Goal: Information Seeking & Learning: Compare options

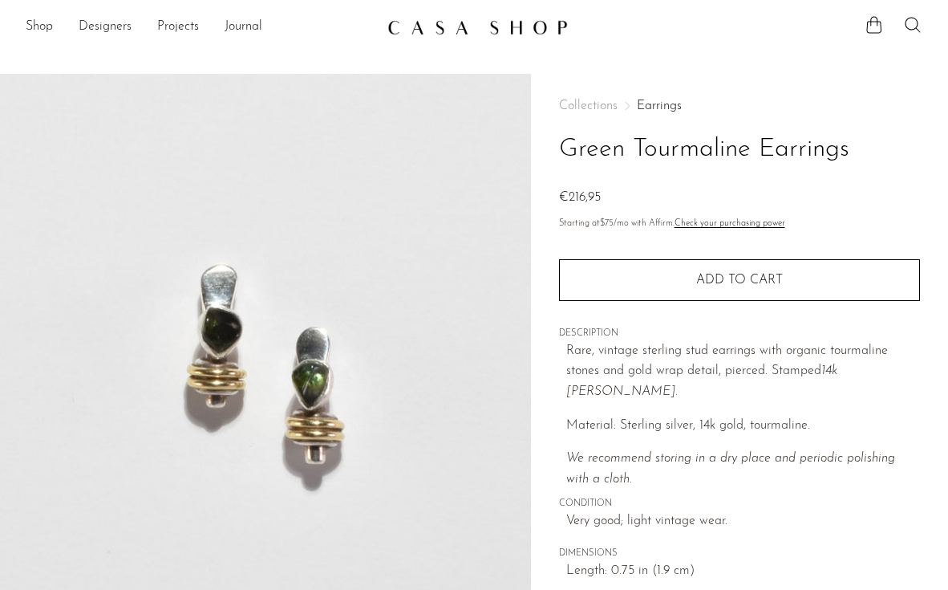
scroll to position [218, 0]
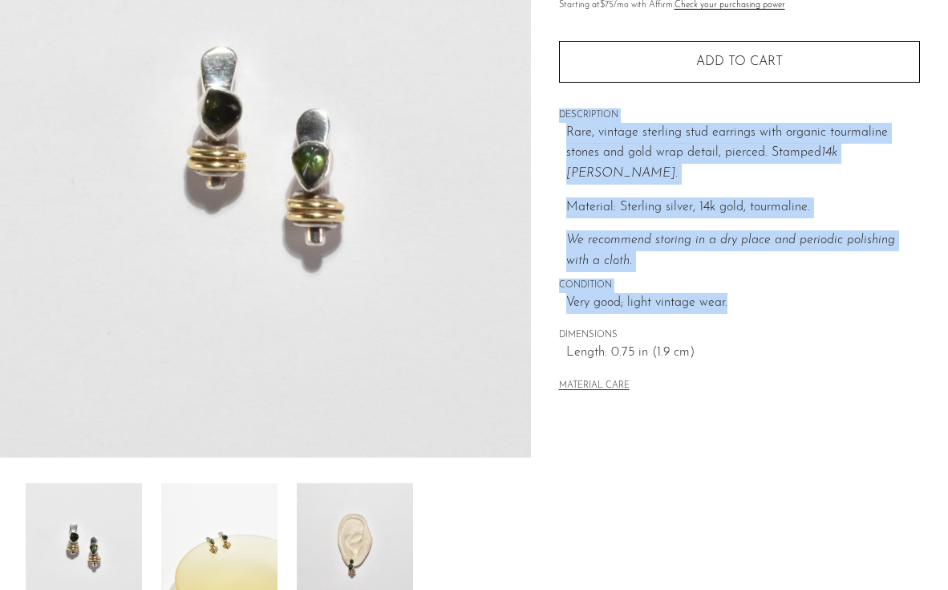
drag, startPoint x: 557, startPoint y: 109, endPoint x: 572, endPoint y: 294, distance: 185.1
click at [572, 294] on div "Collections Earrings Green Tourmaline Earrings €216,95 Starting at $75 /mo with…" at bounding box center [739, 234] width 417 height 756
click at [573, 294] on div "Collections Earrings Green Tourmaline Earrings €216,95 Starting at $75 /mo with…" at bounding box center [739, 139] width 361 height 566
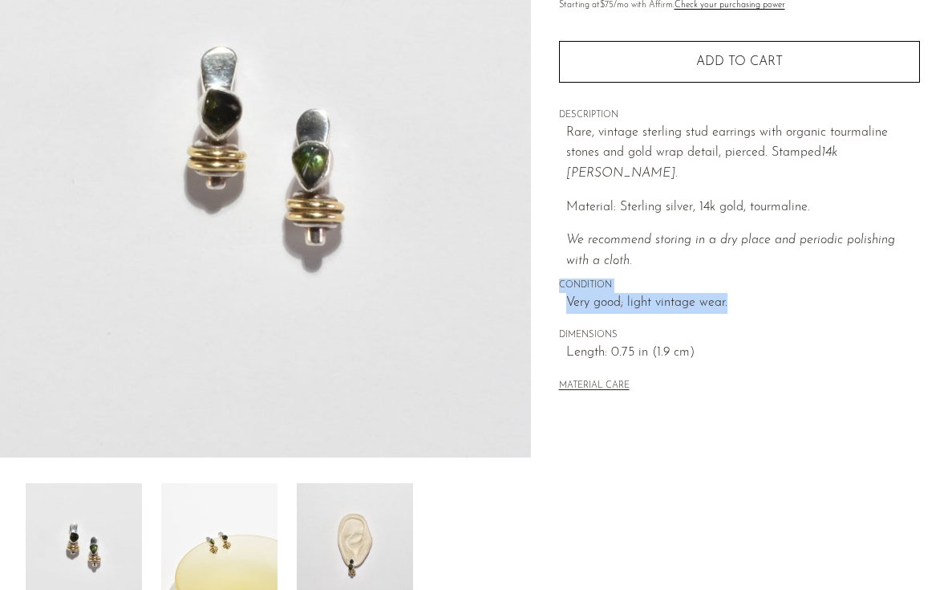
drag, startPoint x: 573, startPoint y: 294, endPoint x: 553, endPoint y: 254, distance: 44.5
click at [553, 254] on div "Collections Earrings Green Tourmaline Earrings €216,95 Starting at $75 /mo with…" at bounding box center [739, 234] width 417 height 756
click at [553, 253] on div "Collections Earrings Green Tourmaline Earrings €216,95 Starting at $75 /mo with…" at bounding box center [739, 234] width 417 height 756
drag, startPoint x: 553, startPoint y: 253, endPoint x: 566, endPoint y: 291, distance: 39.6
click at [566, 291] on div "Collections Earrings Green Tourmaline Earrings €216,95 Starting at $75 /mo with…" at bounding box center [739, 234] width 417 height 756
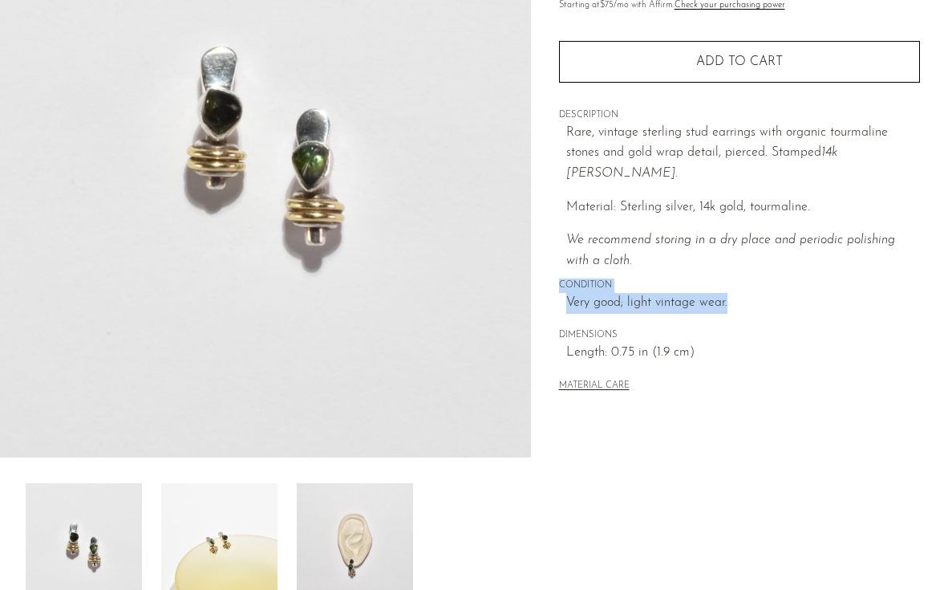
click at [356, 553] on img at bounding box center [355, 547] width 116 height 128
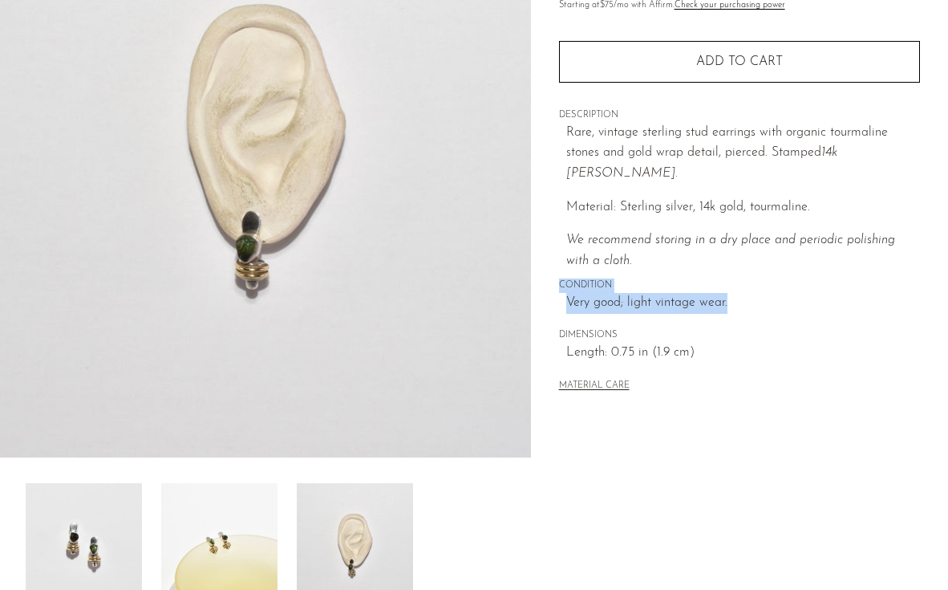
click at [265, 545] on img at bounding box center [219, 547] width 116 height 128
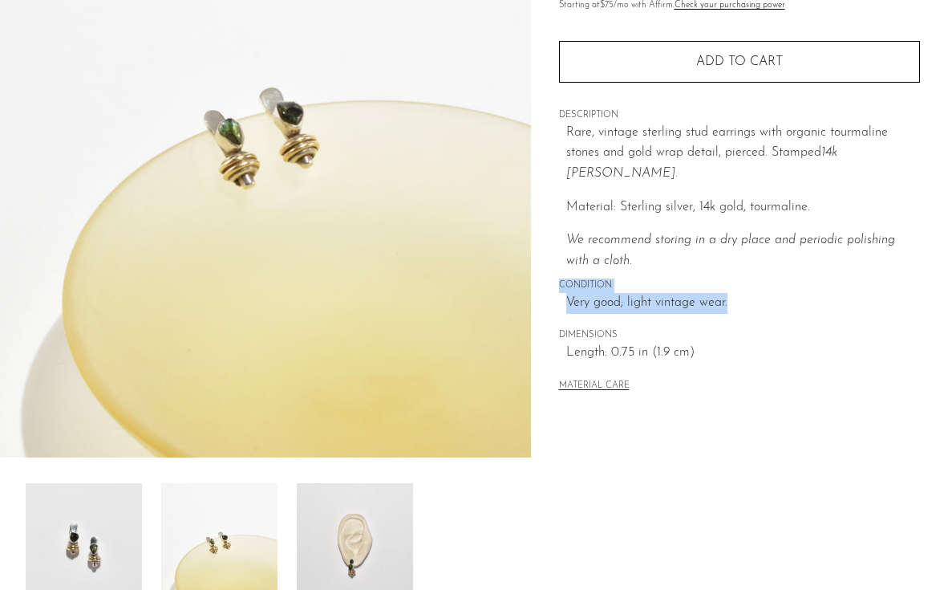
click at [105, 541] on img at bounding box center [84, 547] width 116 height 128
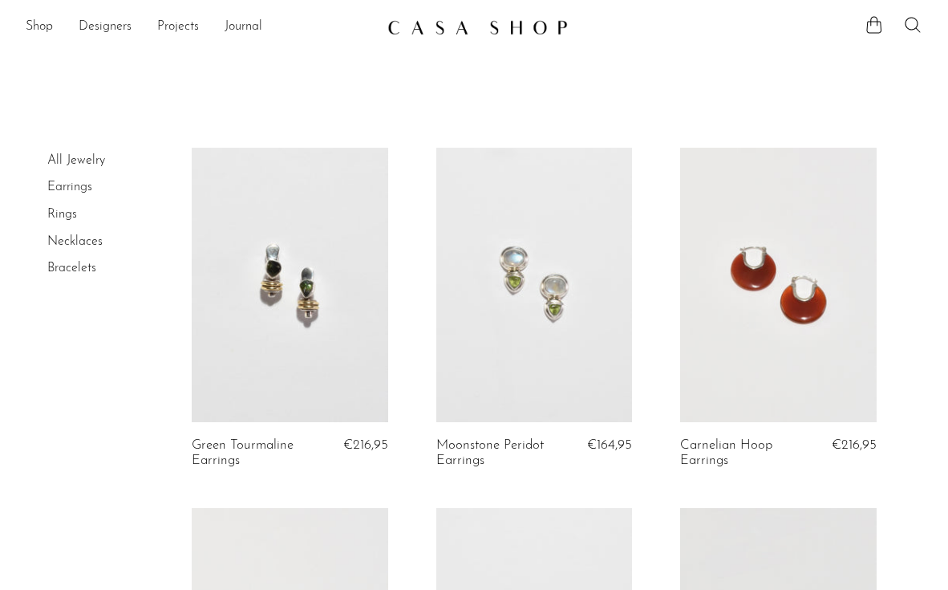
scroll to position [213, 0]
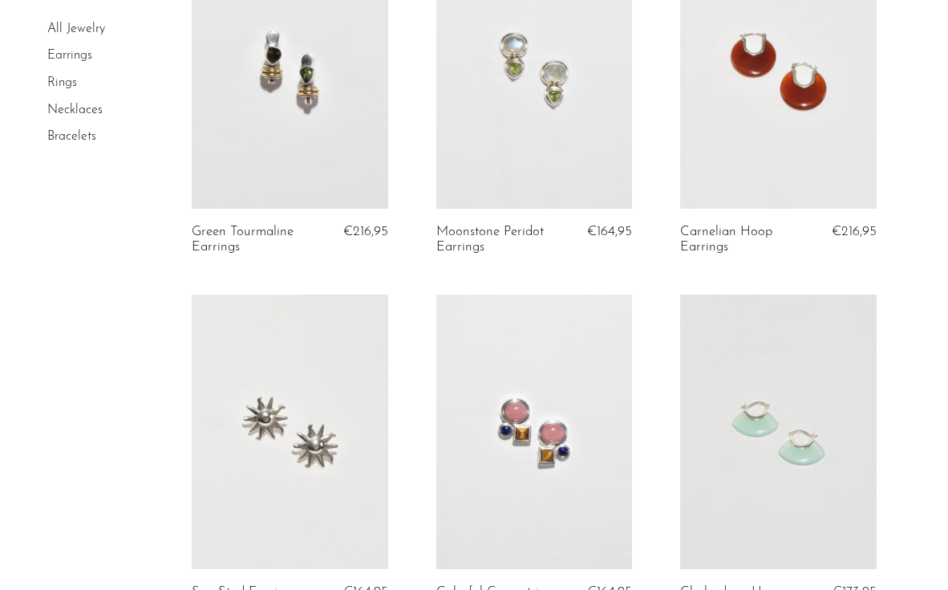
click at [497, 420] on link at bounding box center [534, 431] width 197 height 274
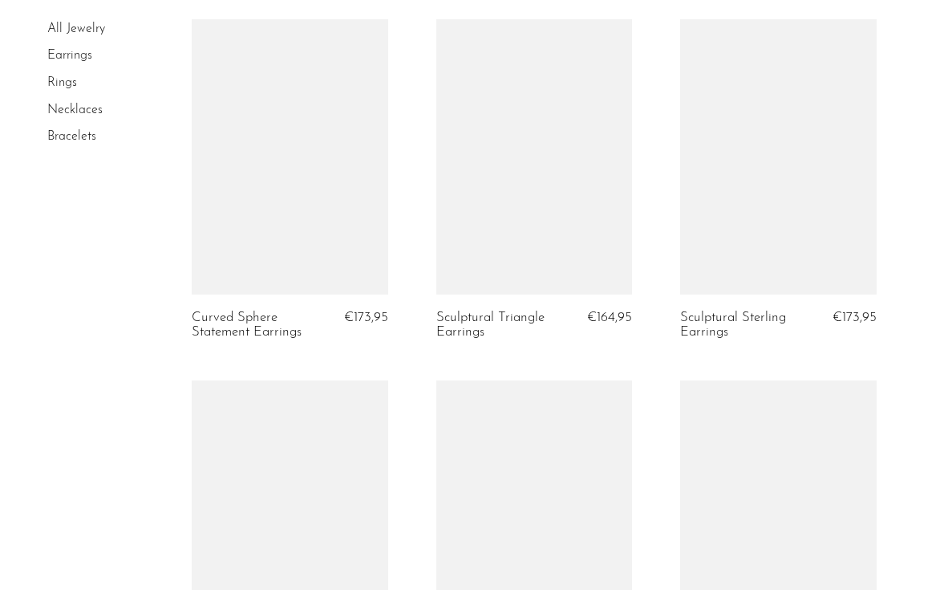
scroll to position [1612, 0]
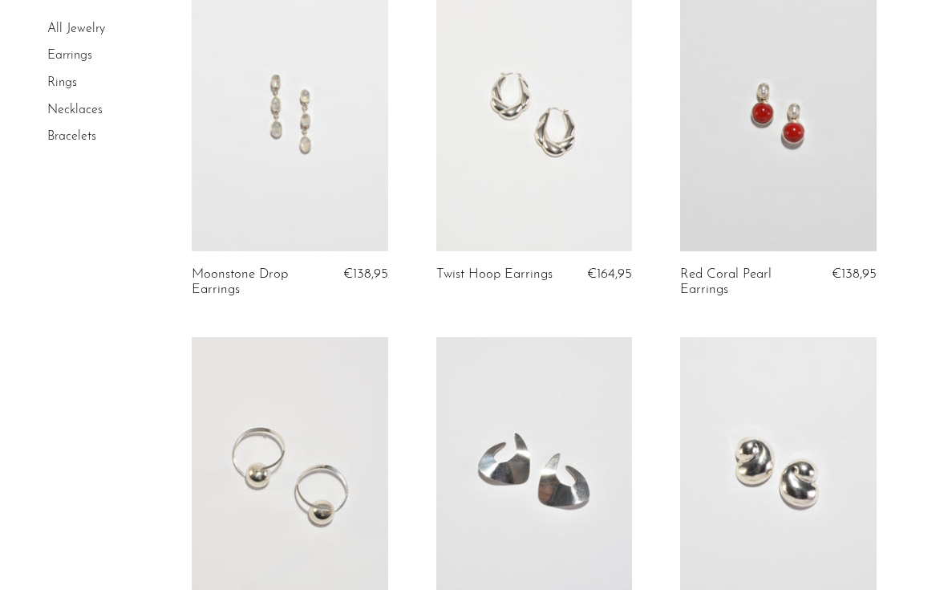
click at [55, 78] on link "Rings" at bounding box center [62, 82] width 30 height 13
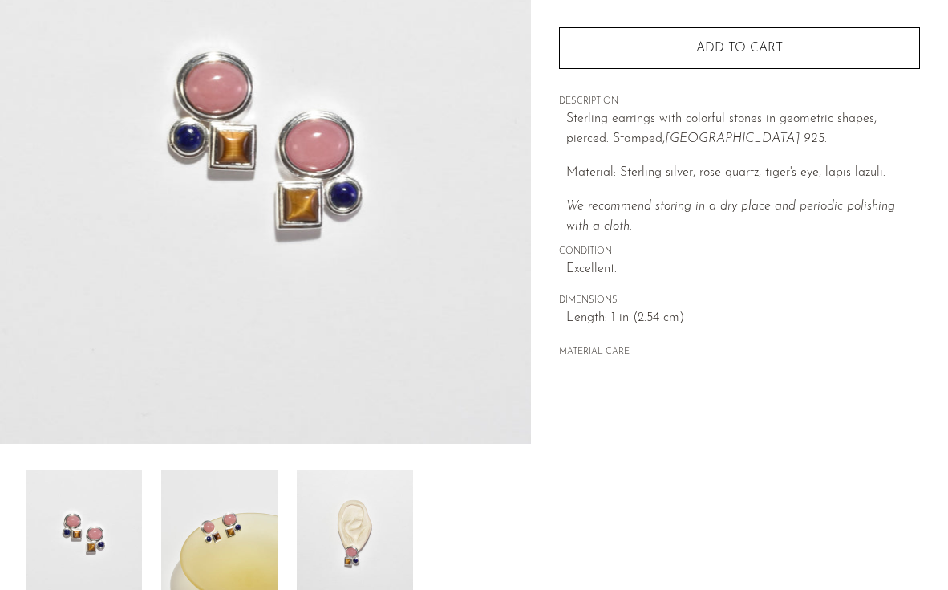
scroll to position [233, 0]
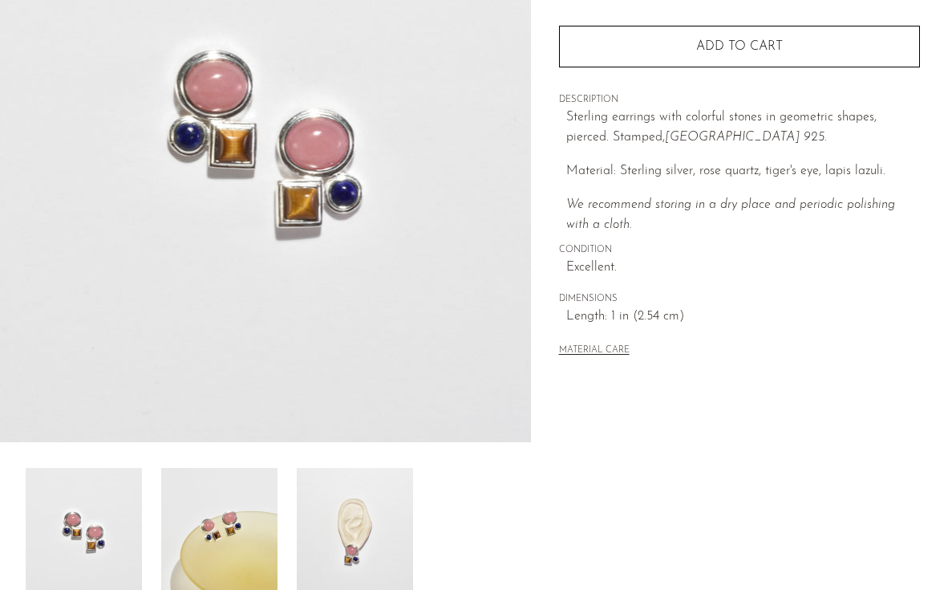
click at [345, 534] on img at bounding box center [355, 532] width 116 height 128
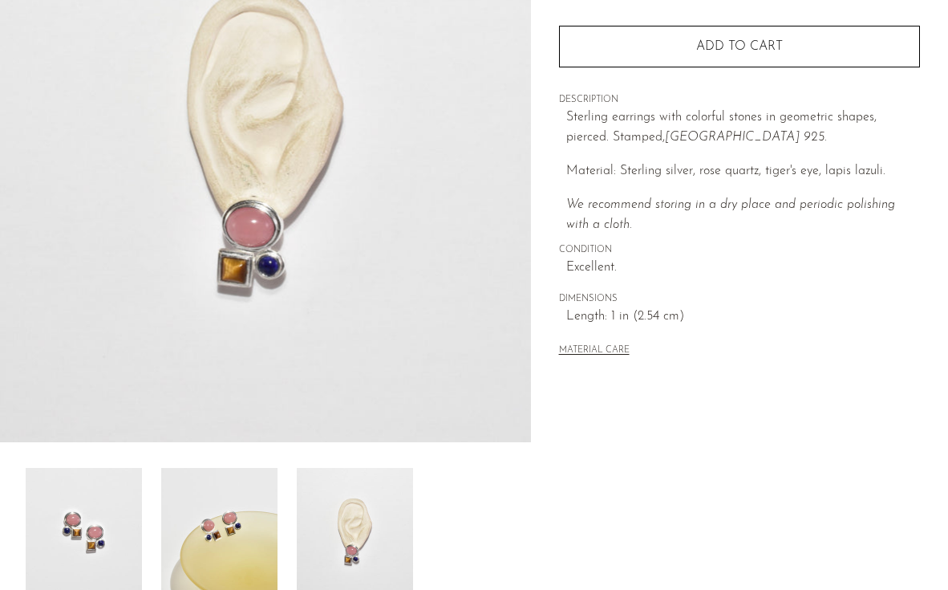
click at [250, 535] on img at bounding box center [219, 532] width 116 height 128
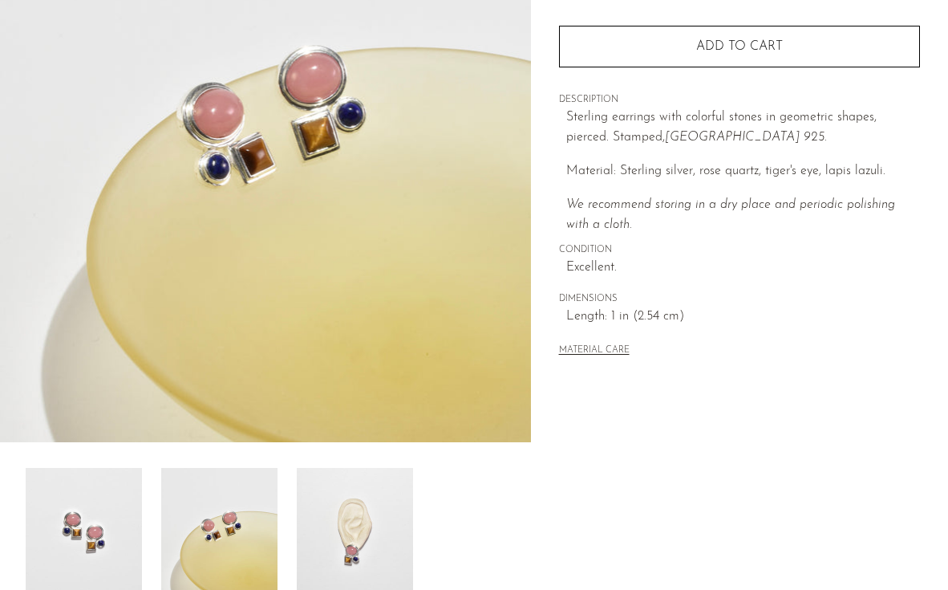
click at [99, 513] on img at bounding box center [84, 532] width 116 height 128
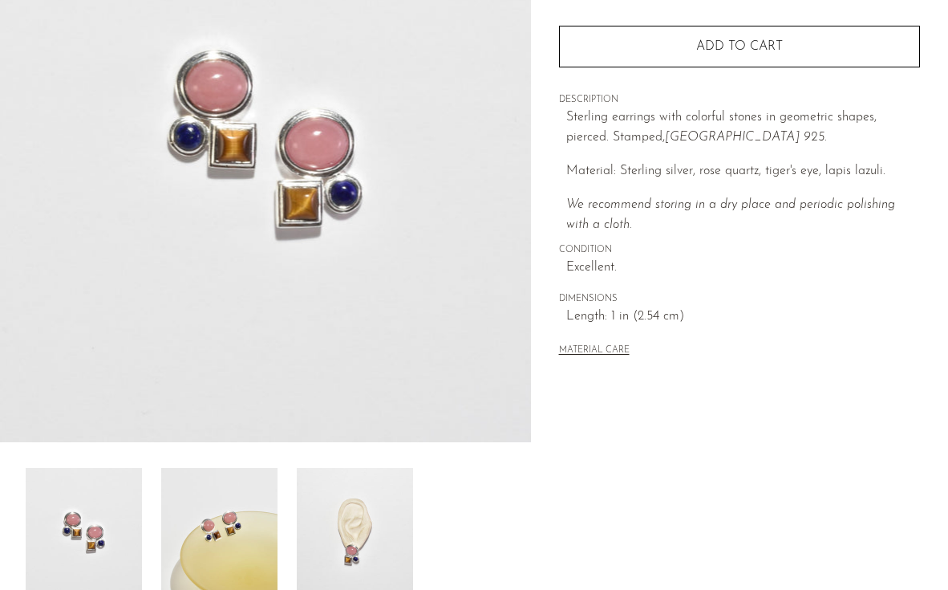
click at [201, 525] on img at bounding box center [219, 532] width 116 height 128
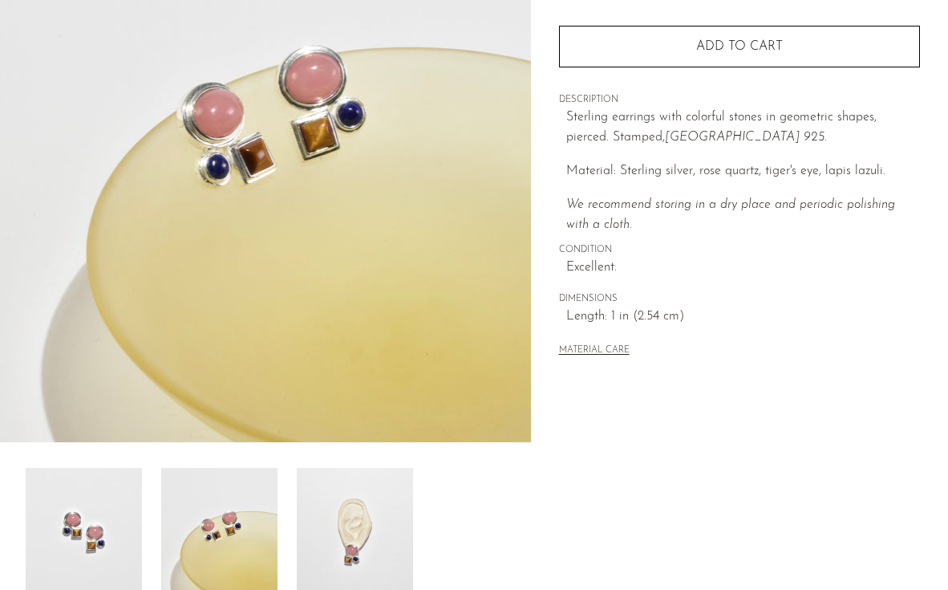
click at [300, 532] on img at bounding box center [355, 532] width 116 height 128
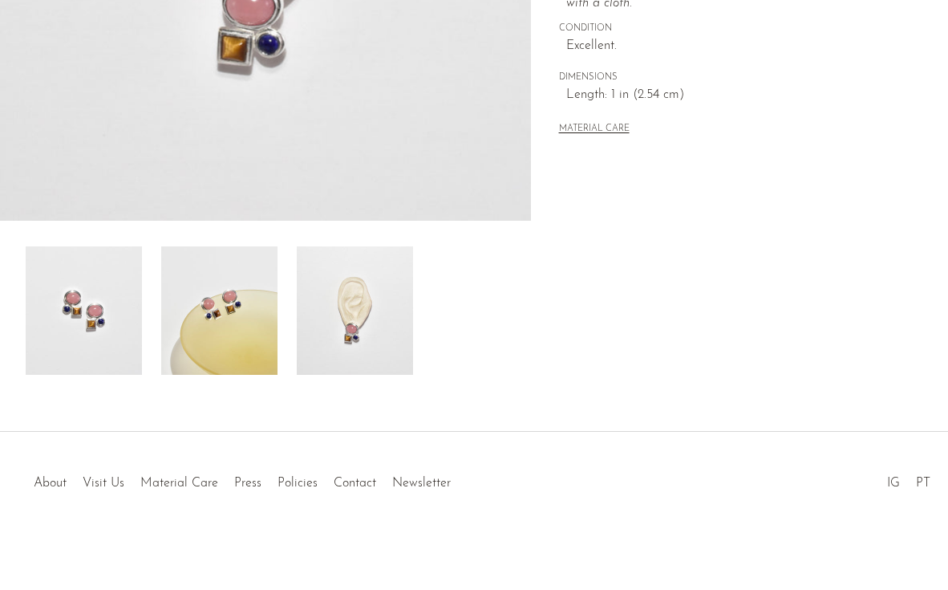
scroll to position [455, 0]
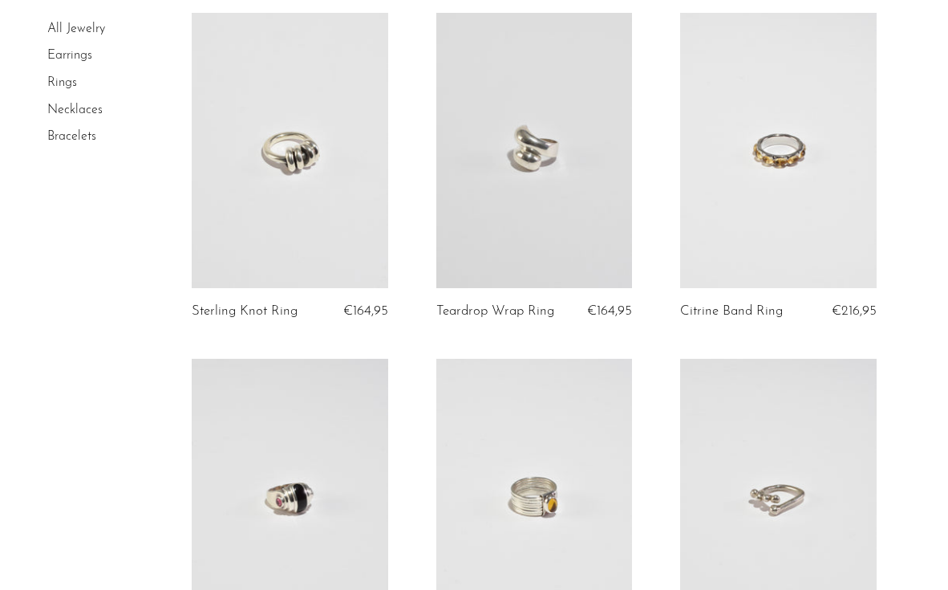
scroll to position [1345, 0]
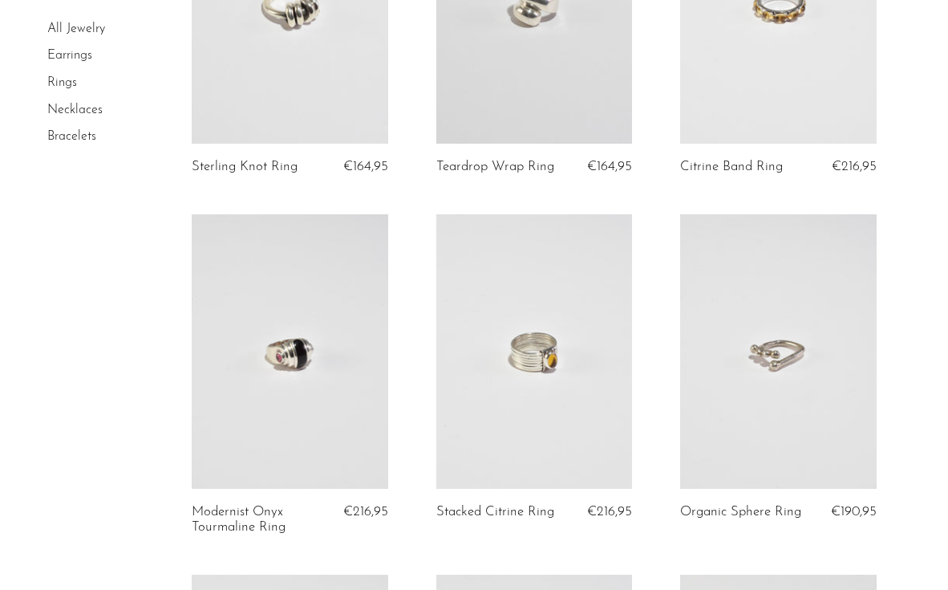
click at [553, 39] on link at bounding box center [534, 5] width 197 height 274
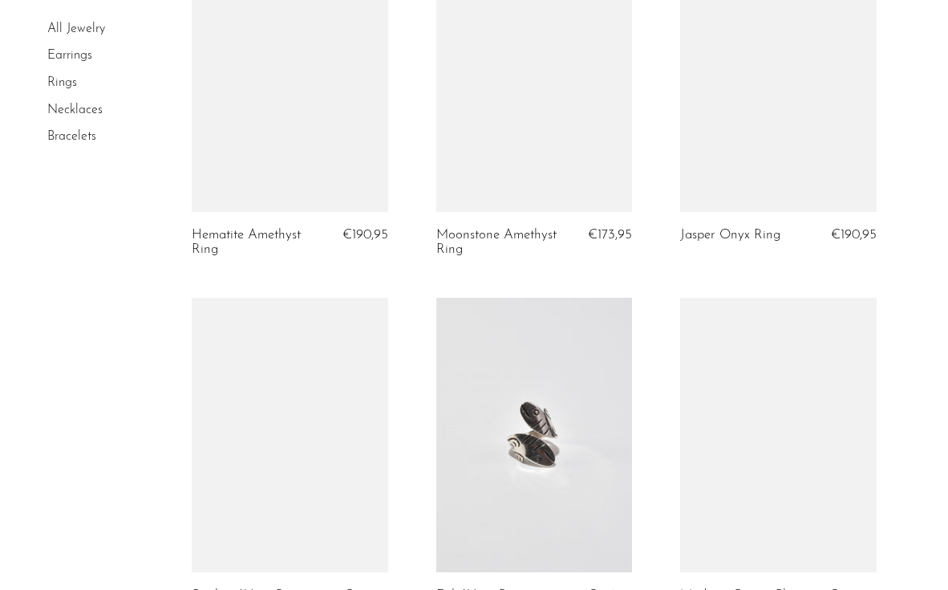
scroll to position [3708, 0]
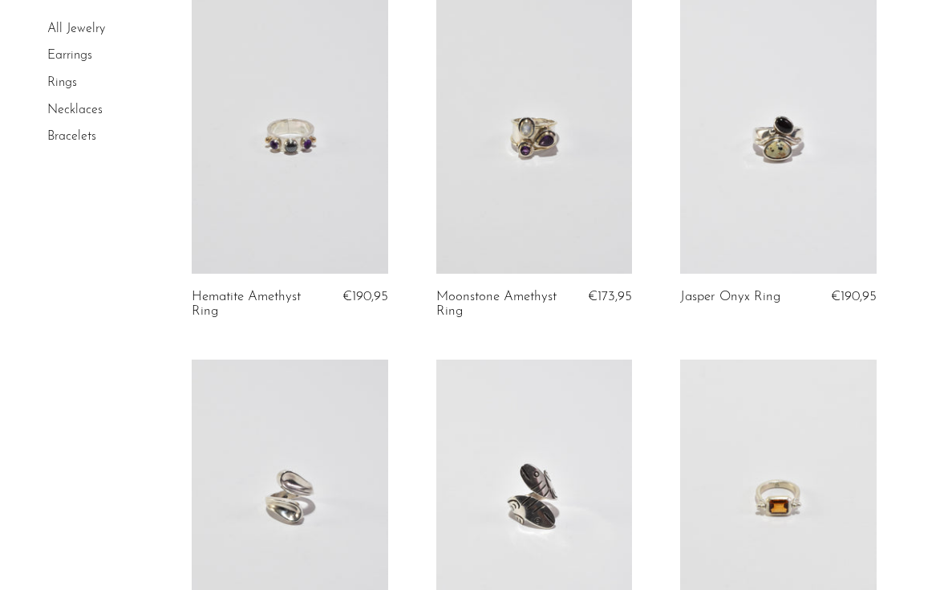
click at [65, 108] on link "Necklaces" at bounding box center [74, 109] width 55 height 13
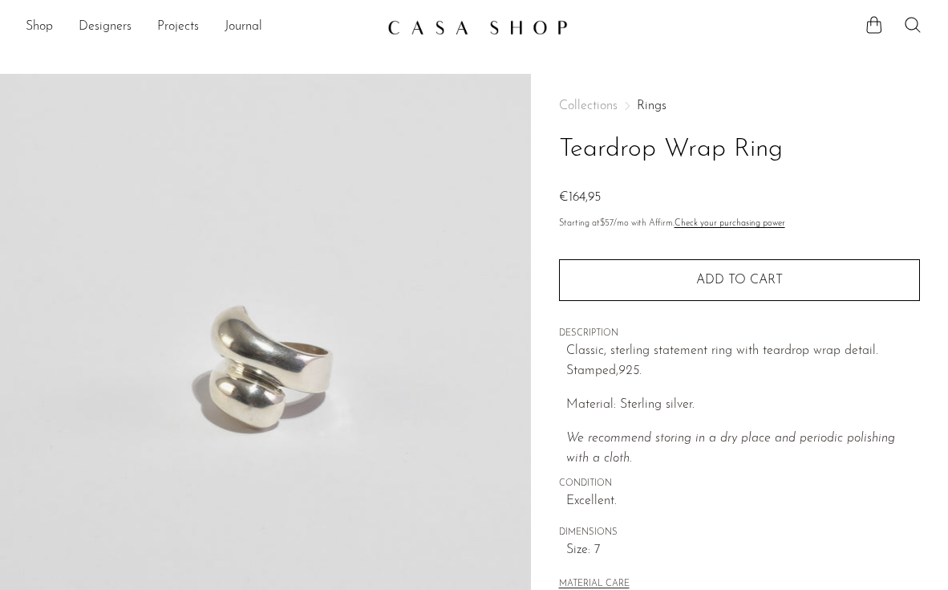
drag, startPoint x: 555, startPoint y: 194, endPoint x: 557, endPoint y: 208, distance: 13.7
click at [557, 208] on div "Collections Rings Teardrop Wrap Ring €164,95 Starting at $57 /mo with Affirm. C…" at bounding box center [739, 452] width 417 height 756
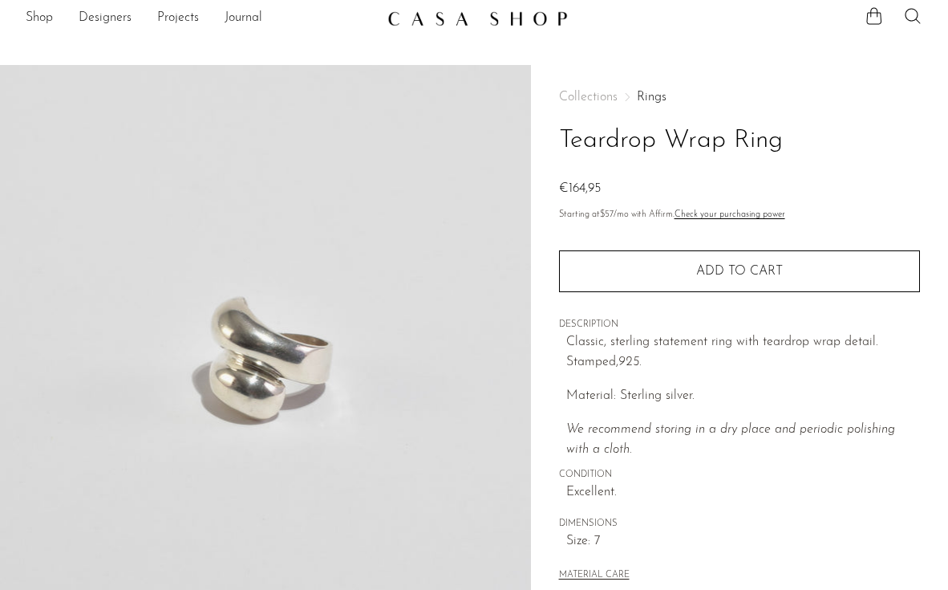
scroll to position [10, 0]
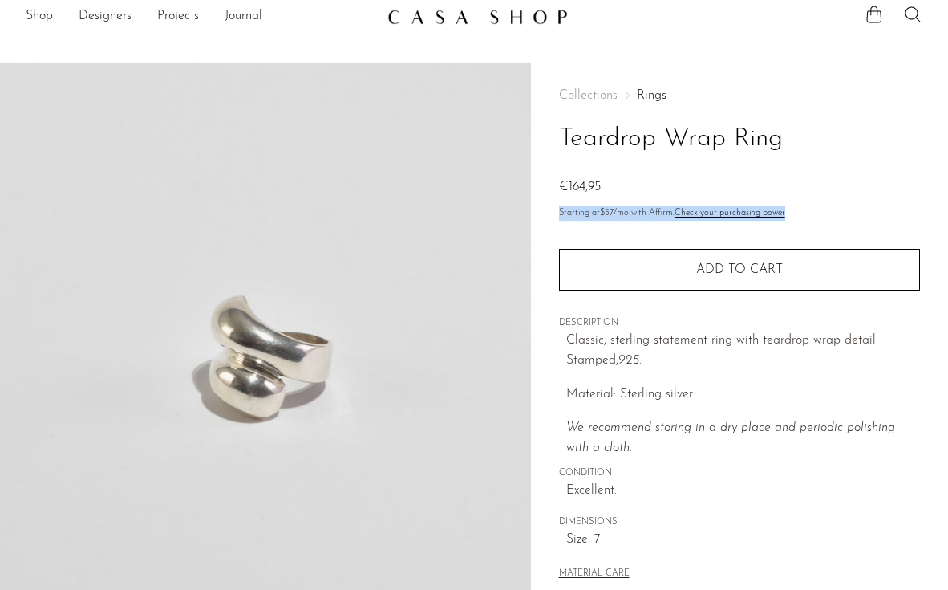
drag, startPoint x: 560, startPoint y: 212, endPoint x: 560, endPoint y: 221, distance: 8.8
click at [560, 221] on div "Collections Rings Teardrop Wrap Ring €164,95 Starting at $57 /mo with Affirm. C…" at bounding box center [739, 335] width 361 height 545
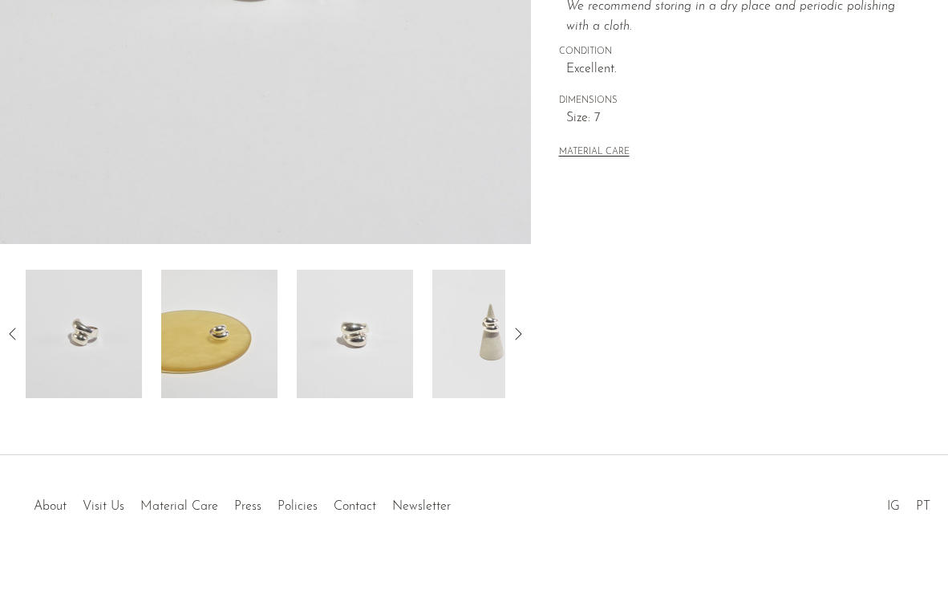
scroll to position [439, 0]
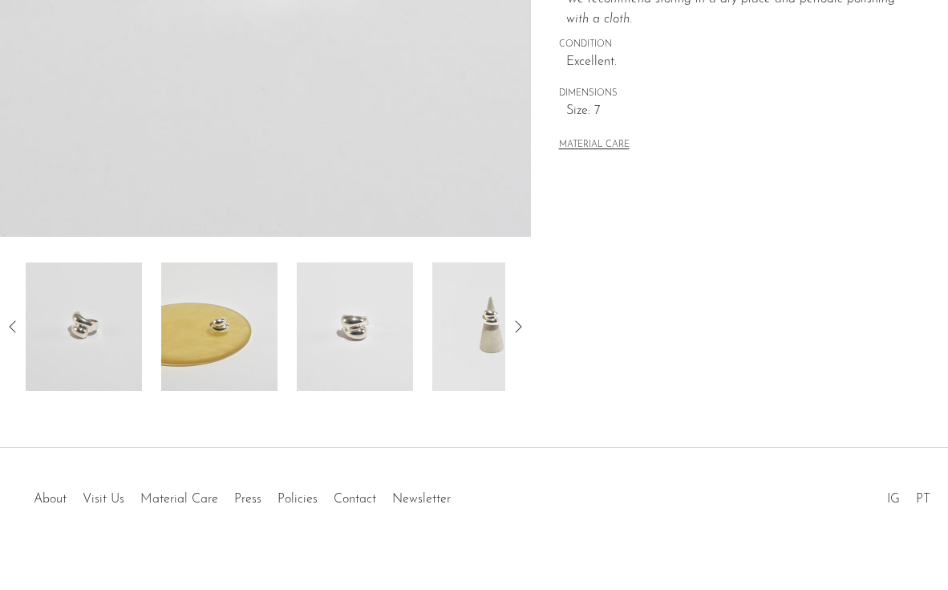
click at [467, 318] on img at bounding box center [490, 326] width 116 height 128
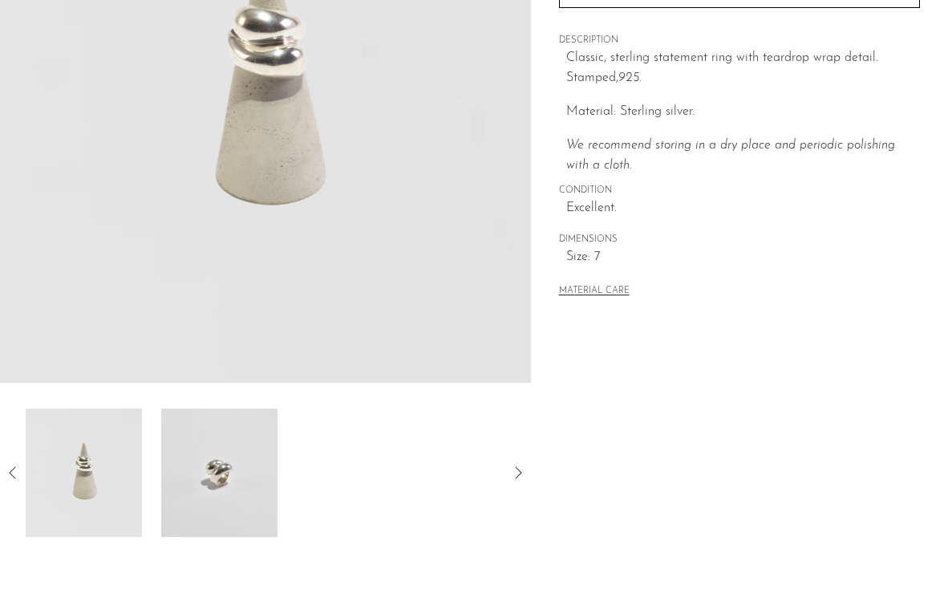
scroll to position [290, 0]
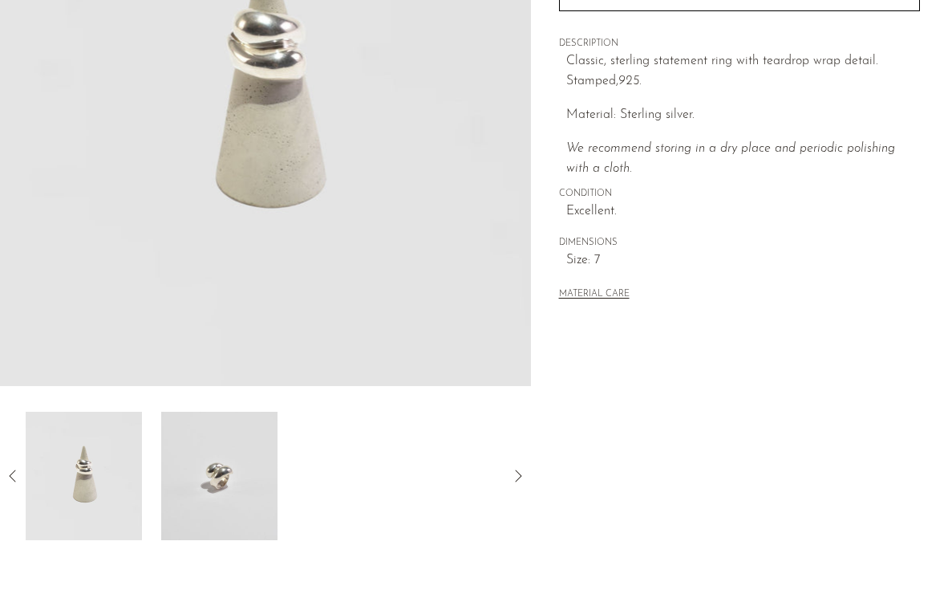
click at [234, 482] on img at bounding box center [219, 475] width 116 height 128
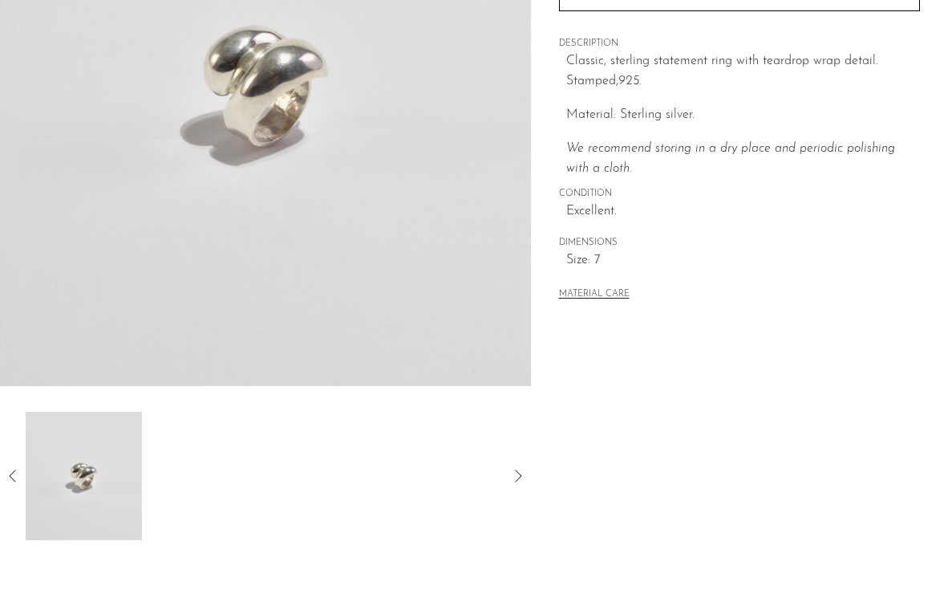
click at [15, 472] on icon at bounding box center [12, 475] width 19 height 19
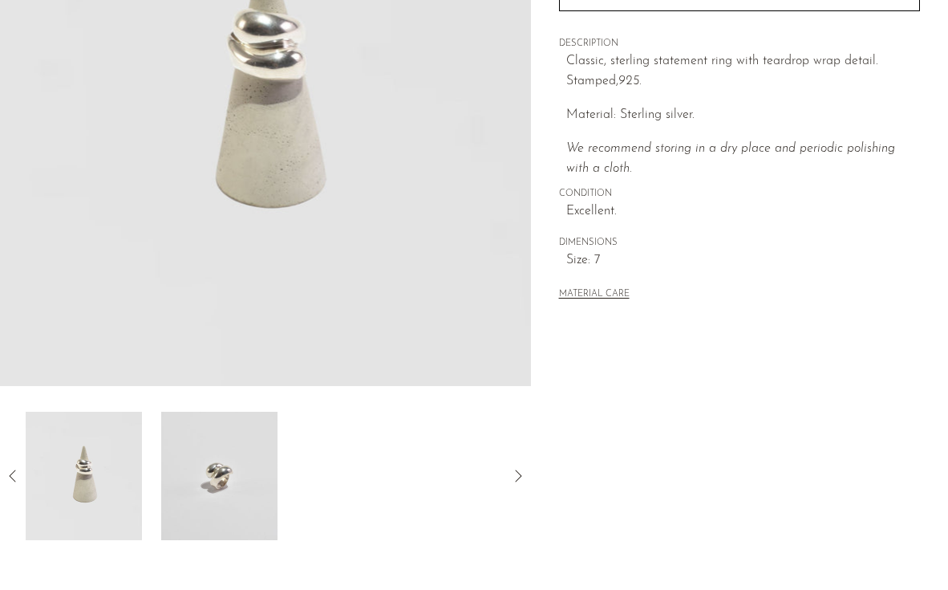
click at [17, 474] on icon at bounding box center [12, 475] width 19 height 19
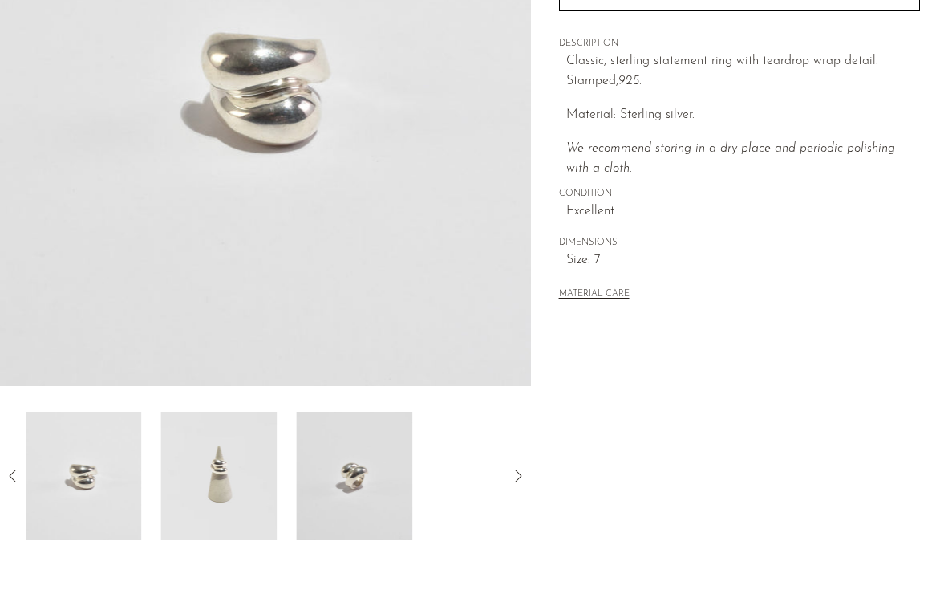
click at [17, 474] on icon at bounding box center [12, 475] width 19 height 19
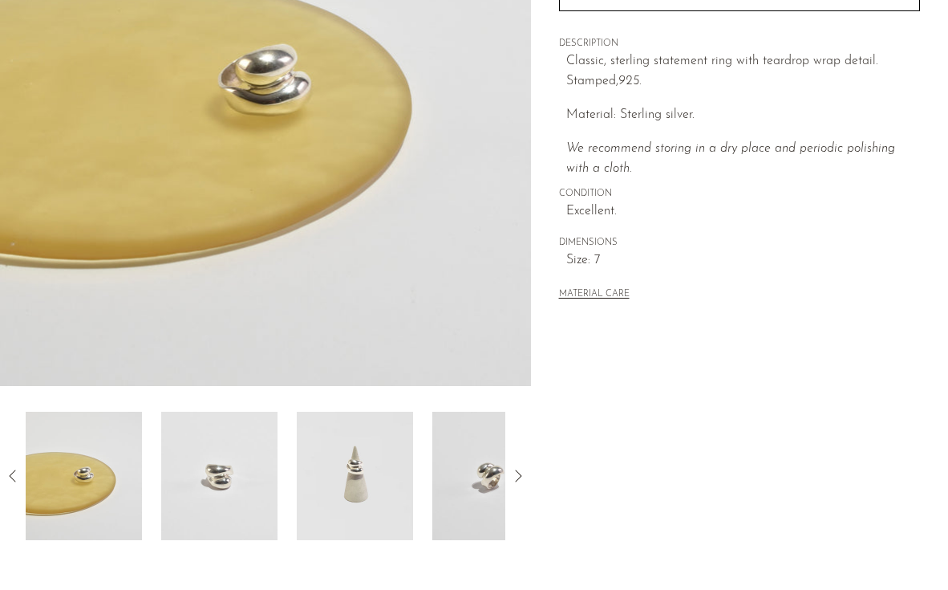
click at [17, 474] on icon at bounding box center [12, 475] width 19 height 19
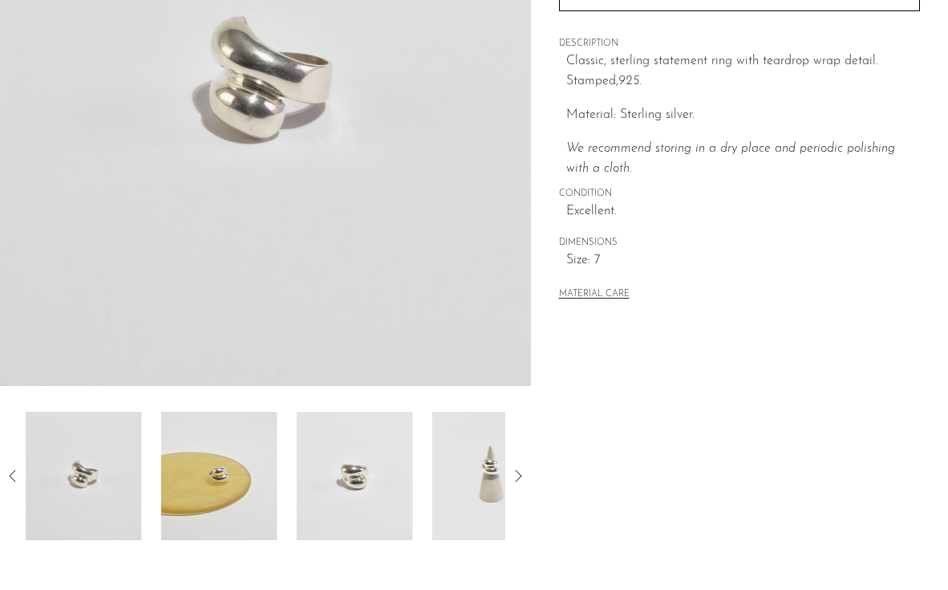
click at [17, 474] on icon at bounding box center [12, 475] width 19 height 19
click at [63, 480] on img at bounding box center [84, 475] width 116 height 128
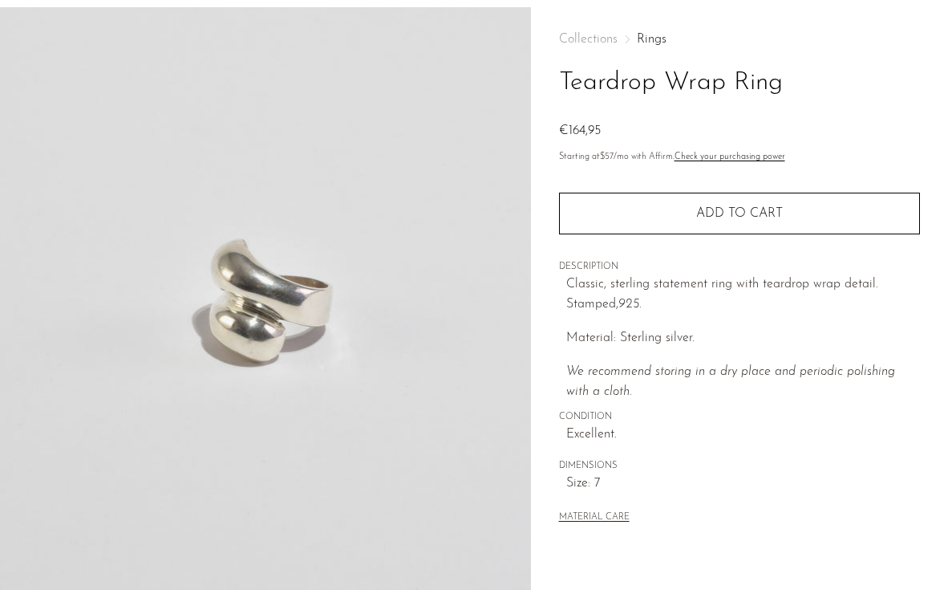
scroll to position [9, 0]
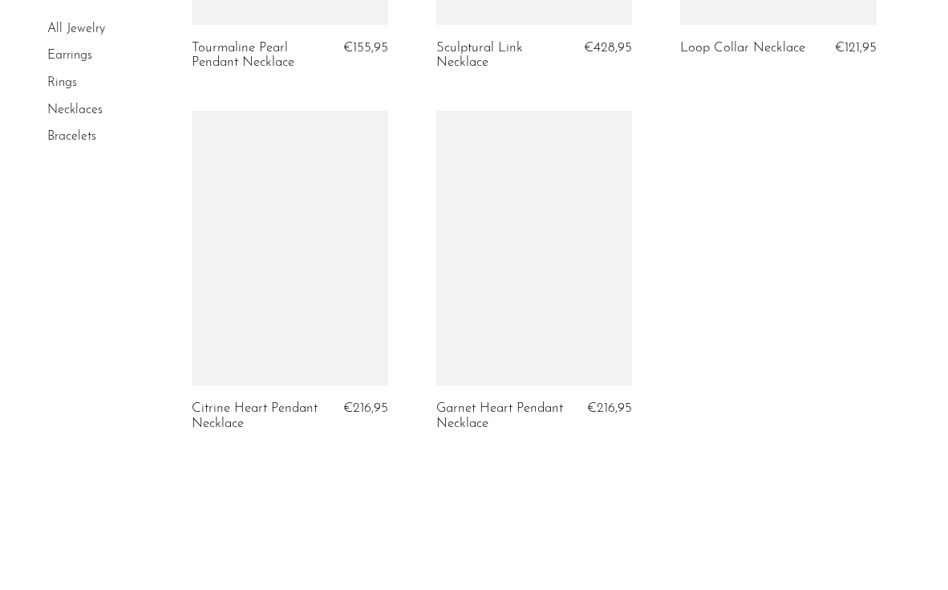
scroll to position [3705, 0]
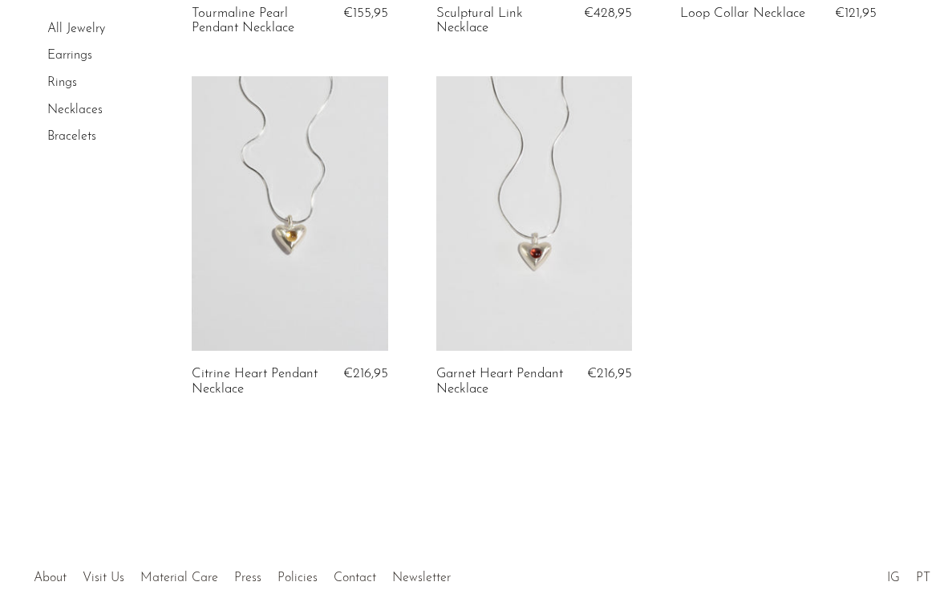
click at [370, 279] on link at bounding box center [290, 213] width 197 height 274
